Goal: Use online tool/utility: Utilize a website feature to perform a specific function

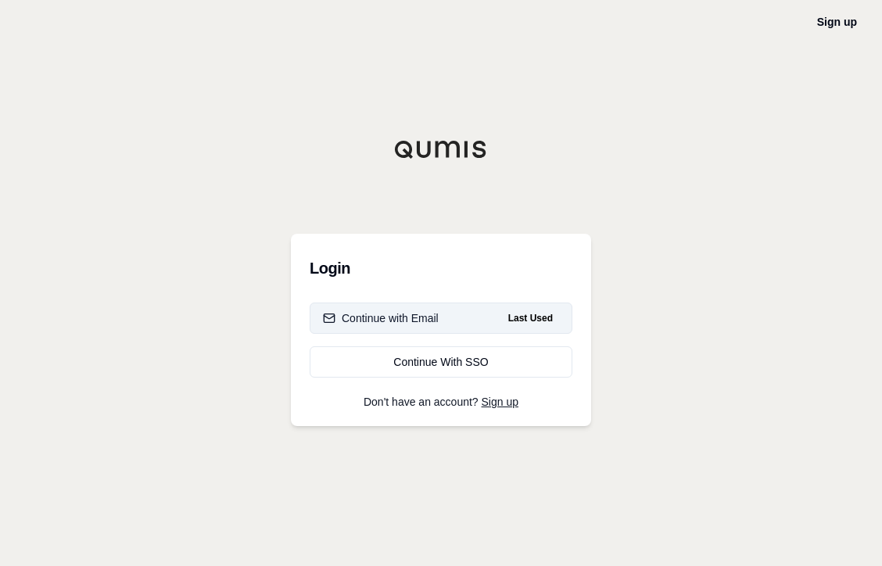
click at [386, 322] on div "Continue with Email" at bounding box center [381, 319] width 116 height 16
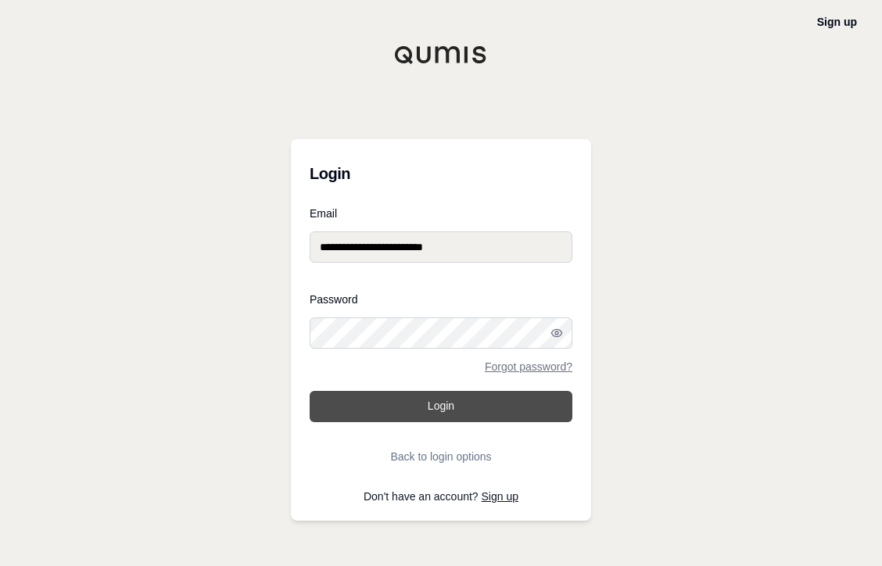
click at [427, 408] on button "Login" at bounding box center [441, 406] width 263 height 31
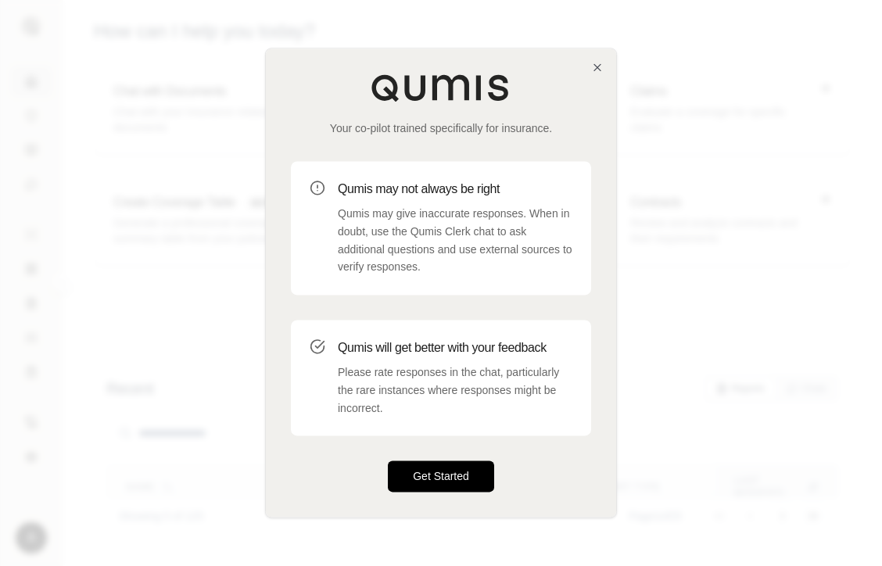
click at [440, 475] on button "Get Started" at bounding box center [441, 476] width 106 height 31
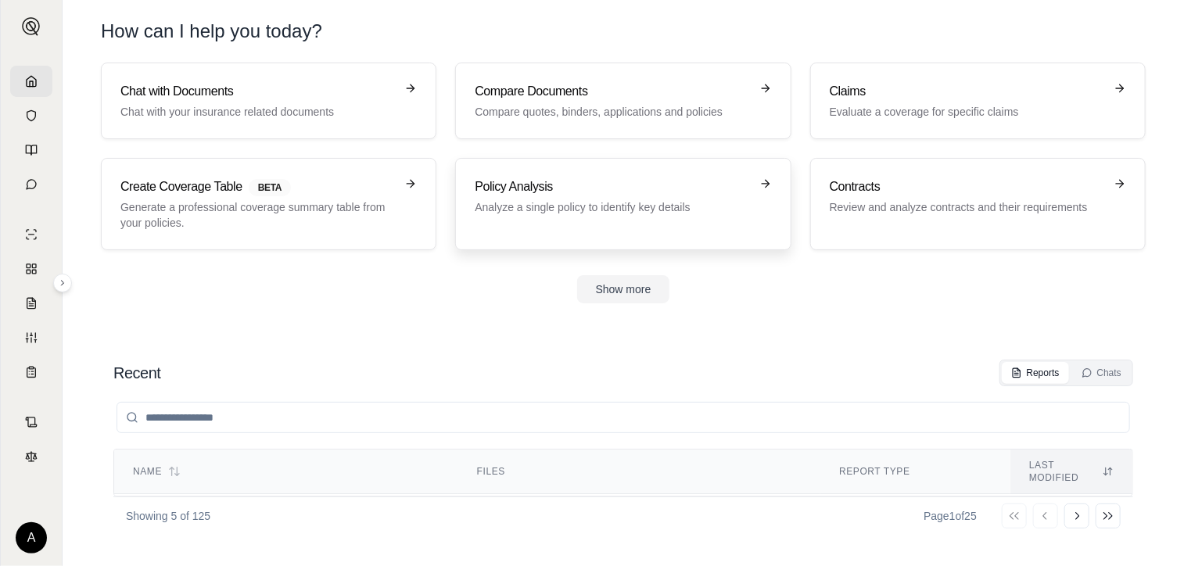
click at [547, 196] on div "Policy Analysis Analyze a single policy to identify key details" at bounding box center [612, 197] width 275 height 38
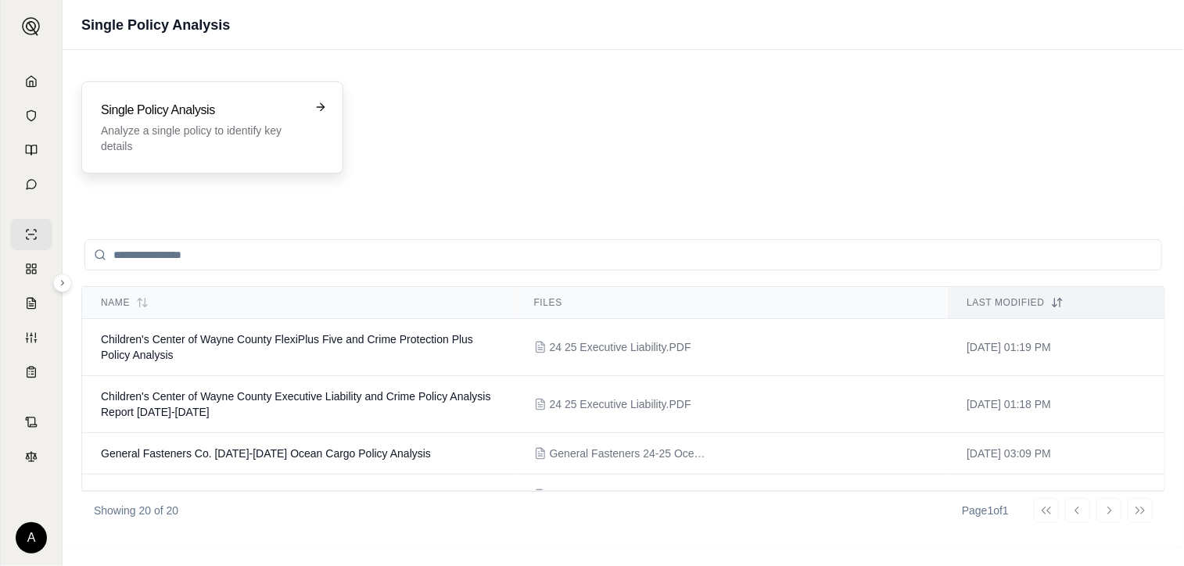
click at [164, 117] on h3 "Single Policy Analysis" at bounding box center [201, 110] width 201 height 19
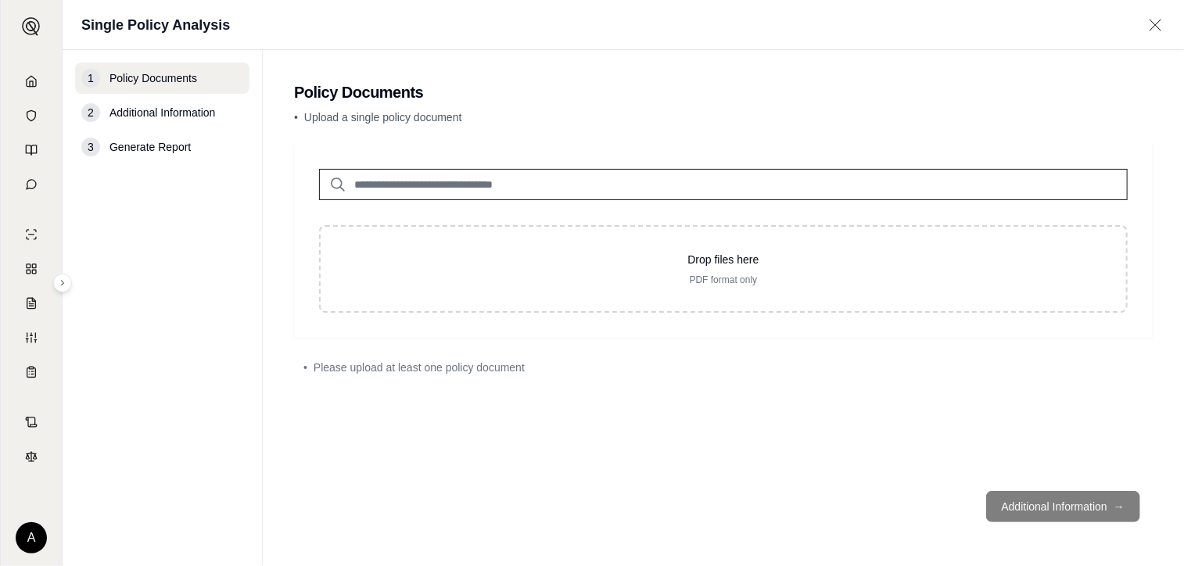
click at [418, 179] on input "search" at bounding box center [723, 184] width 809 height 31
click at [338, 184] on icon at bounding box center [337, 184] width 19 height 19
click at [360, 181] on input "search" at bounding box center [723, 184] width 809 height 31
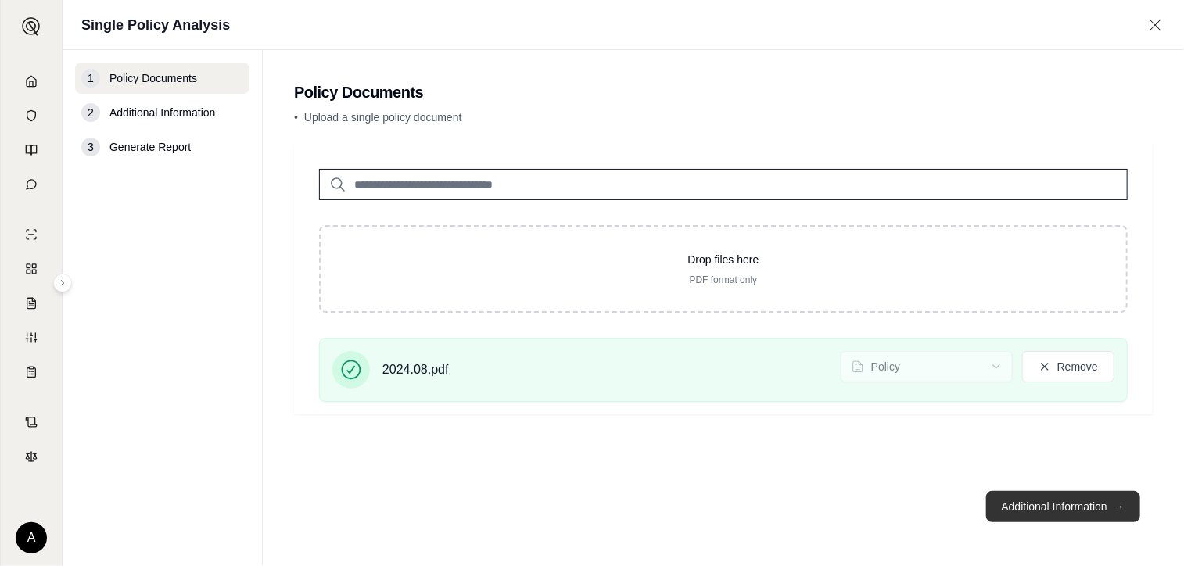
click at [881, 512] on button "Additional Information →" at bounding box center [1063, 506] width 154 height 31
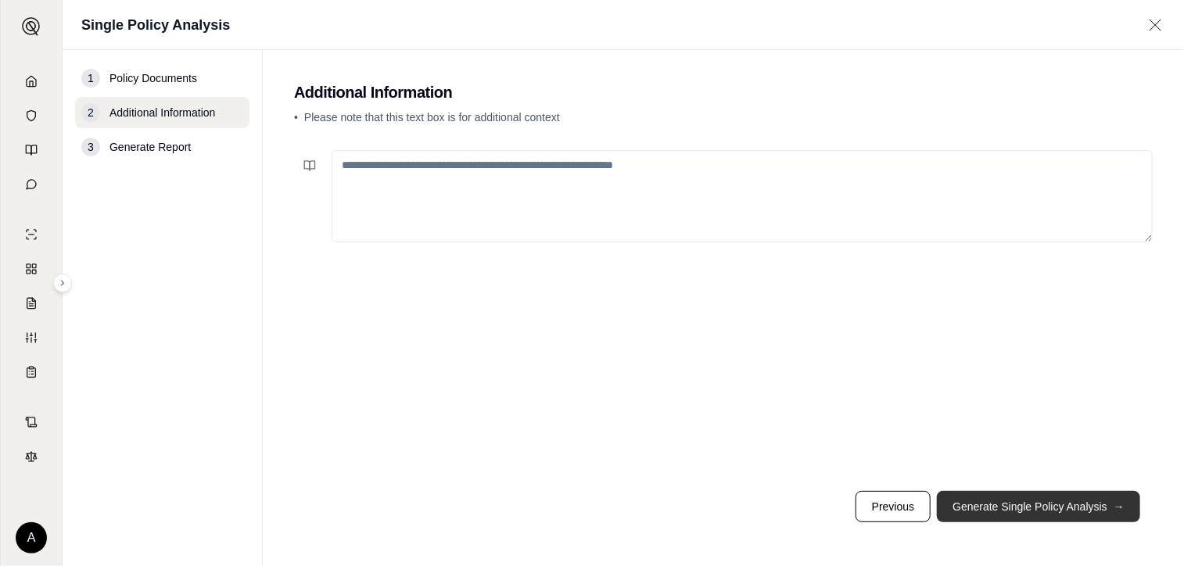
click at [881, 512] on button "Generate Single Policy Analysis →" at bounding box center [1038, 506] width 203 height 31
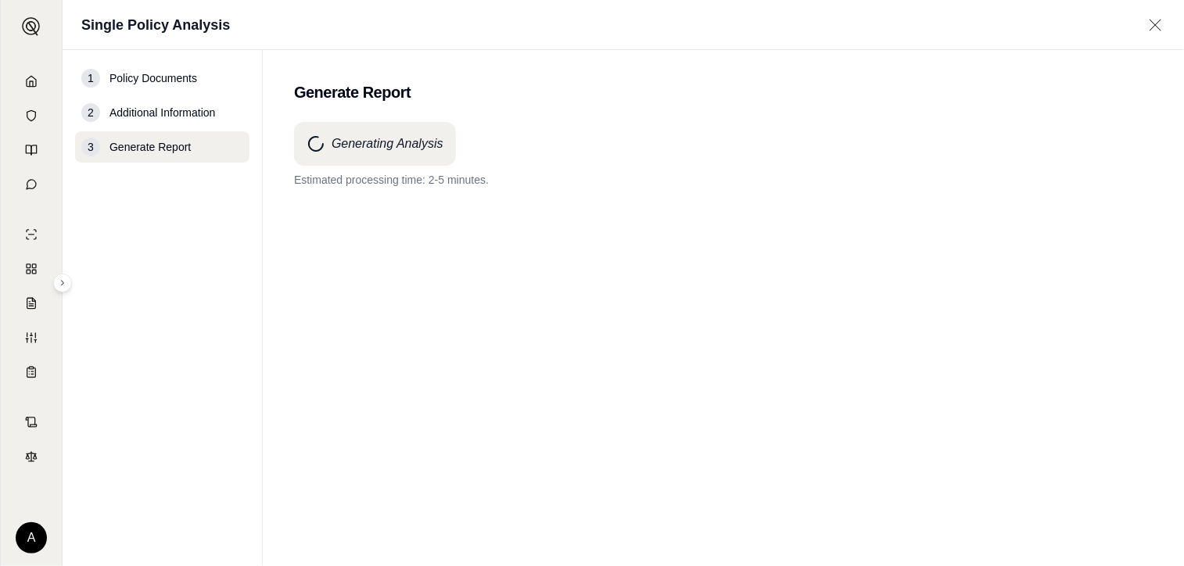
click at [881, 549] on main "Generate Report Generating Analysis Estimated processing time: 2-5 minutes." at bounding box center [723, 308] width 921 height 516
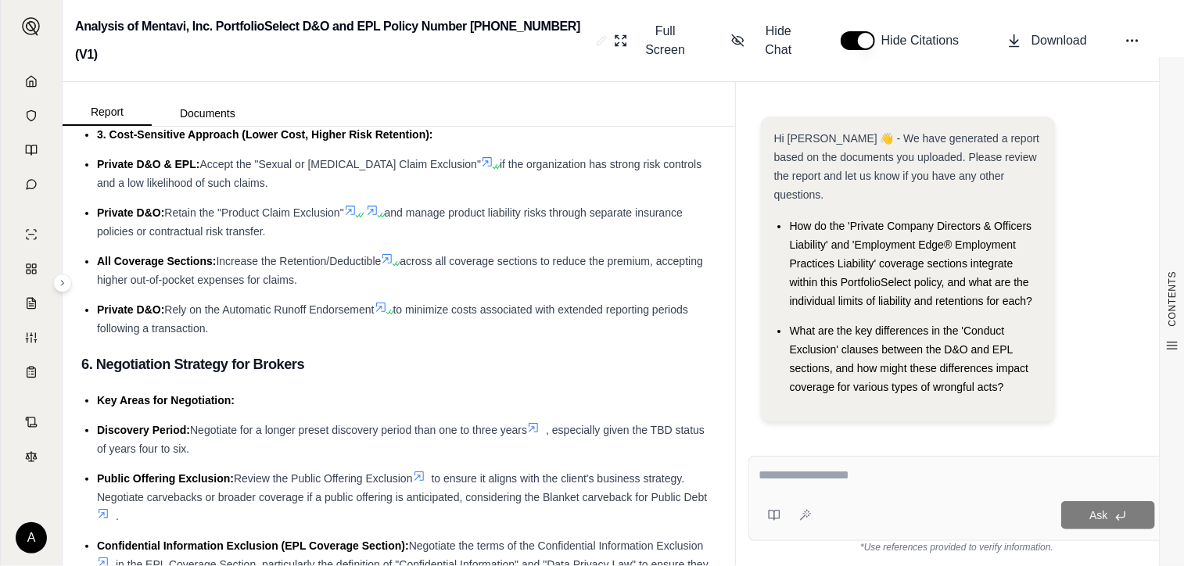
scroll to position [5006, 0]
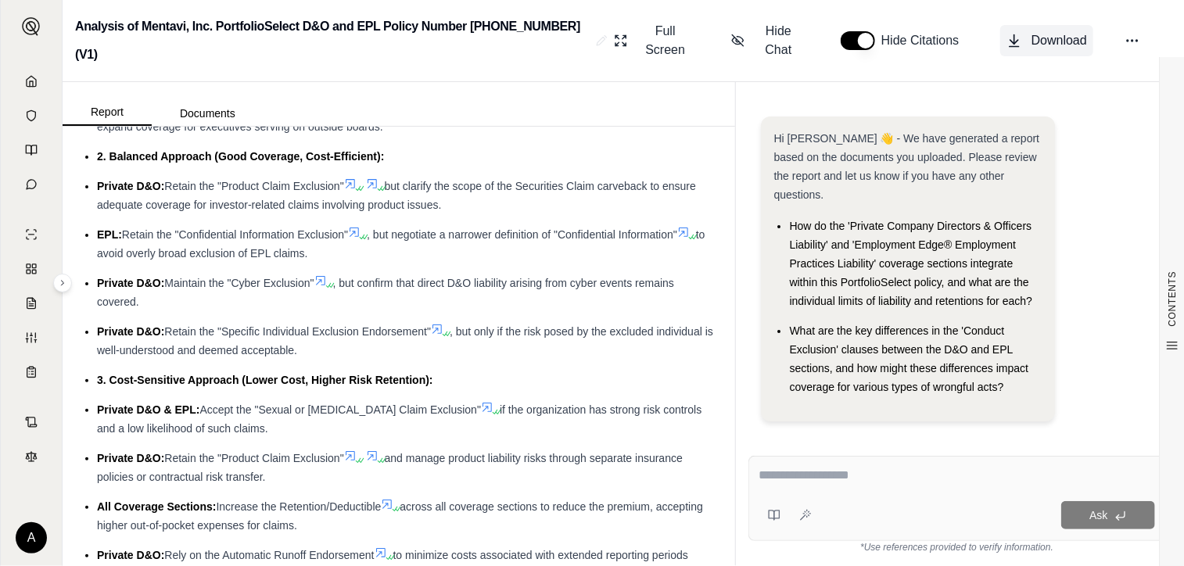
click at [881, 31] on span "Download" at bounding box center [1060, 40] width 56 height 19
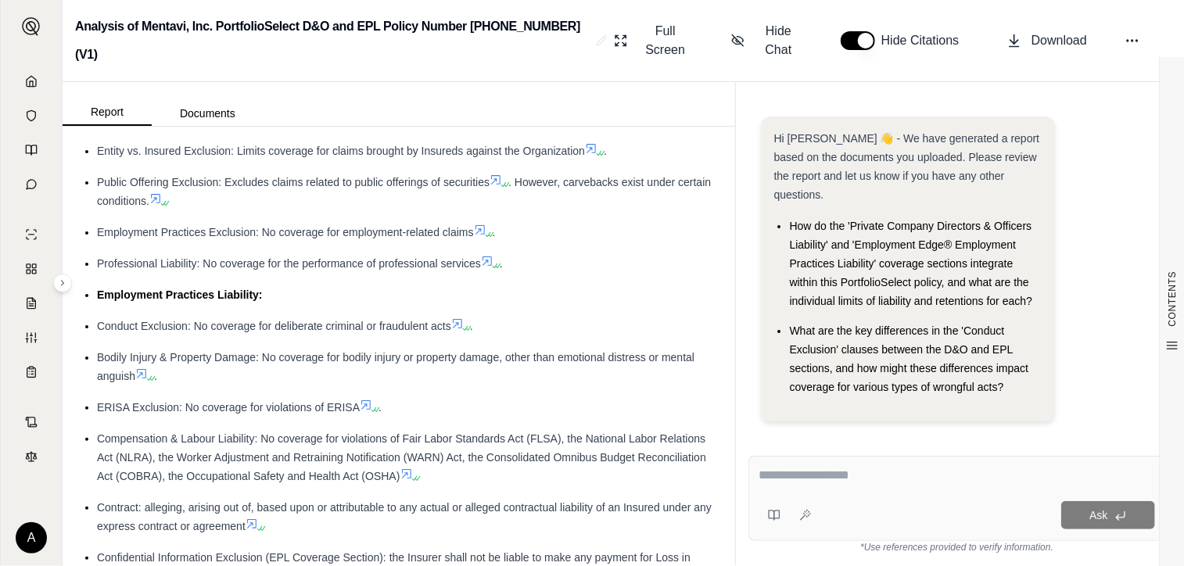
scroll to position [0, 0]
